Goal: Information Seeking & Learning: Learn about a topic

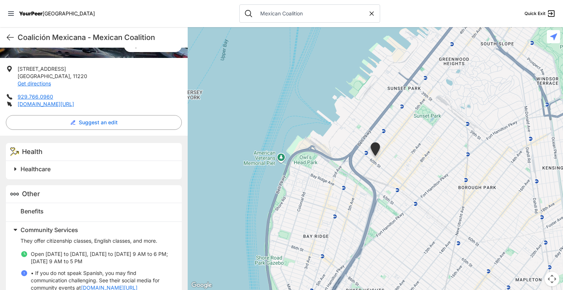
scroll to position [167, 0]
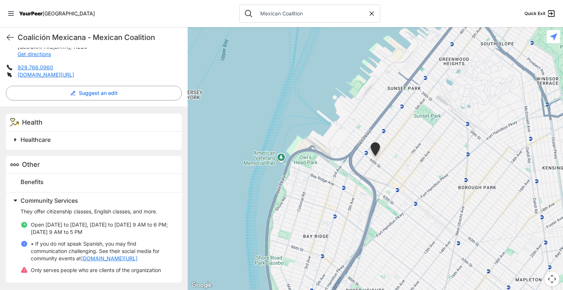
click at [16, 195] on span at bounding box center [107, 200] width 194 height 10
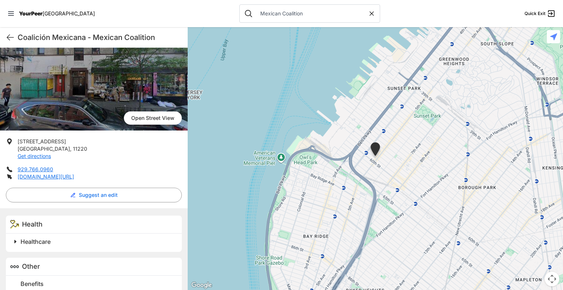
scroll to position [88, 0]
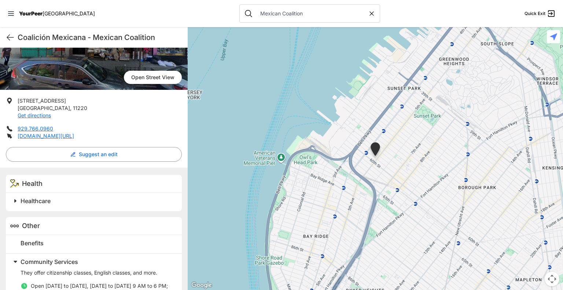
scroll to position [167, 0]
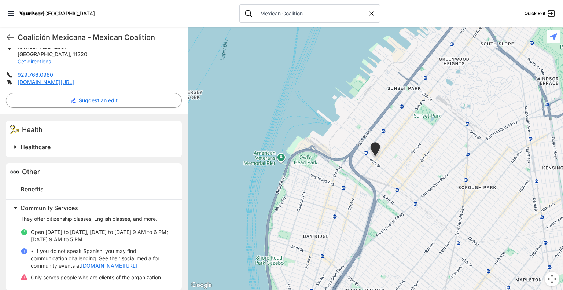
scroll to position [167, 0]
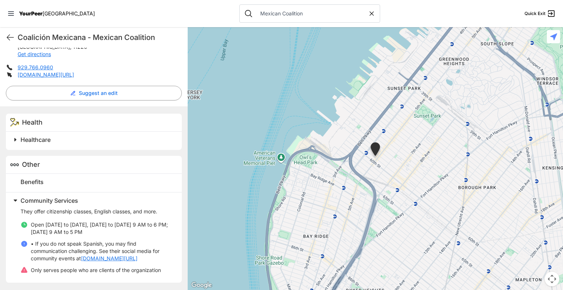
click at [16, 135] on span at bounding box center [107, 140] width 194 height 10
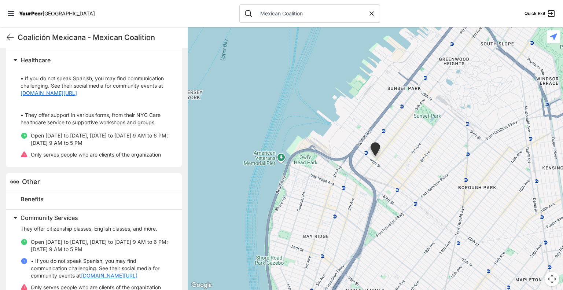
scroll to position [233, 0]
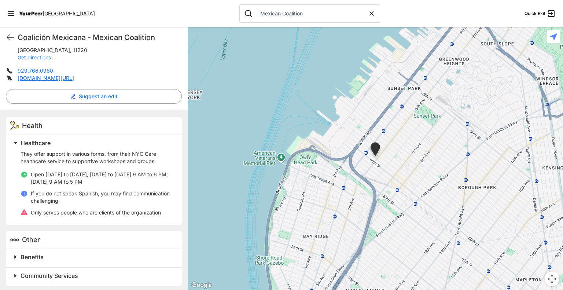
scroll to position [160, 0]
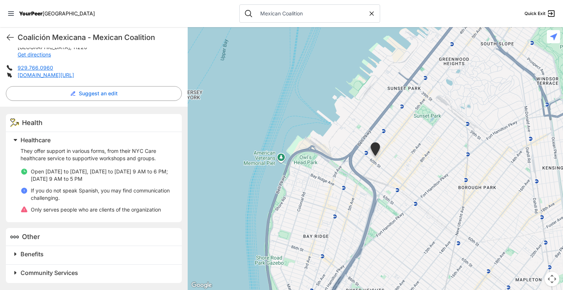
click at [17, 254] on span at bounding box center [107, 254] width 194 height 10
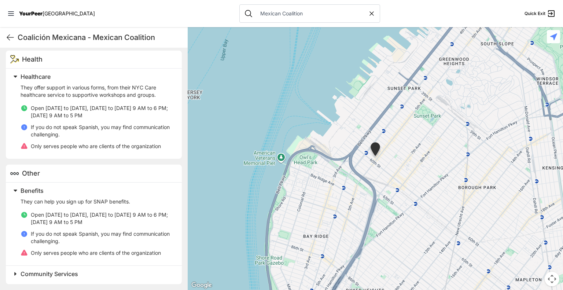
scroll to position [224, 0]
click at [16, 272] on span at bounding box center [107, 273] width 194 height 10
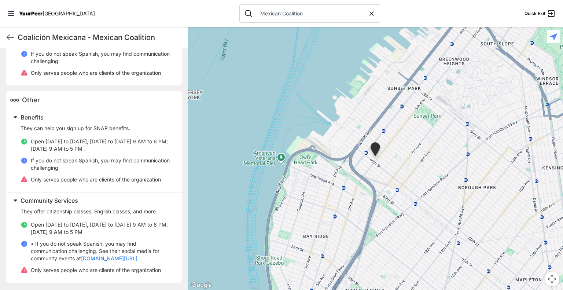
scroll to position [303, 0]
